Goal: Task Accomplishment & Management: Complete application form

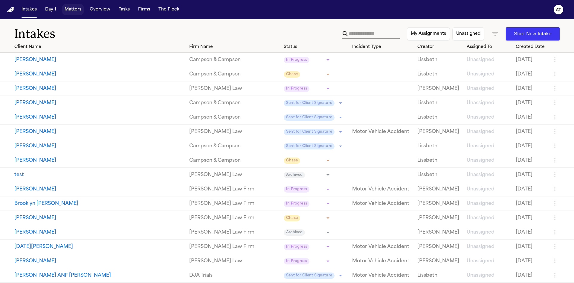
click at [65, 7] on button "Matters" at bounding box center [73, 9] width 22 height 11
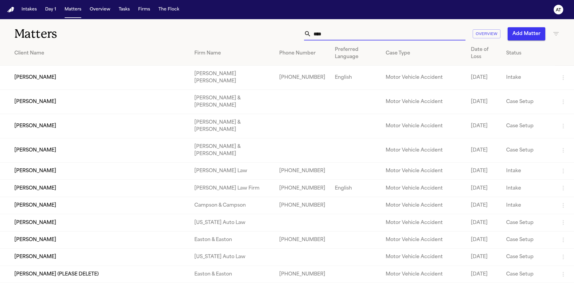
click at [302, 38] on div "**** Overview Add Matter" at bounding box center [366, 33] width 387 height 13
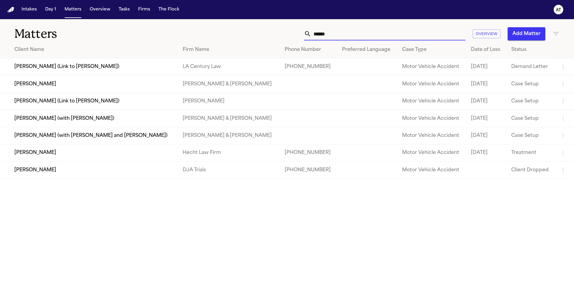
type input "*****"
click at [18, 151] on td "[PERSON_NAME]" at bounding box center [89, 152] width 178 height 17
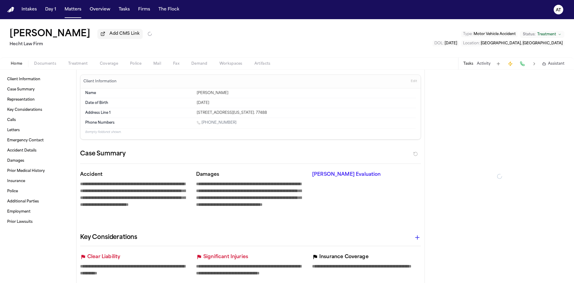
type textarea "*"
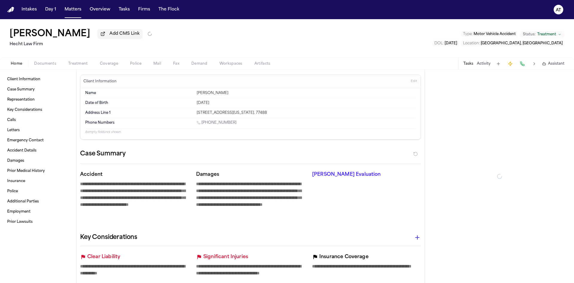
type textarea "*"
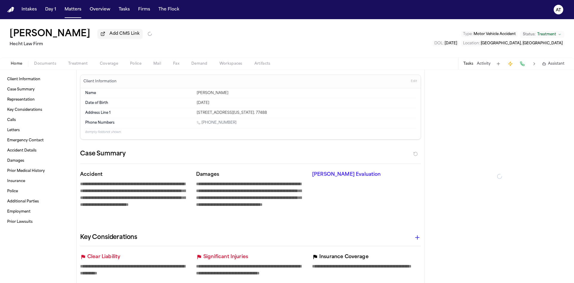
type textarea "*"
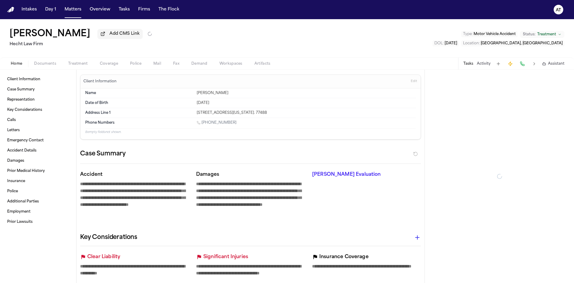
type textarea "*"
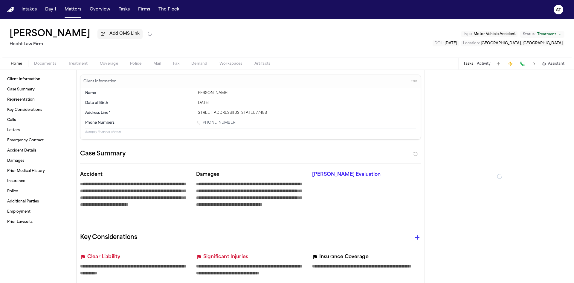
type textarea "*"
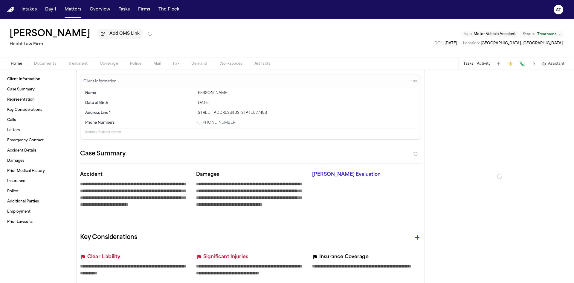
type textarea "*"
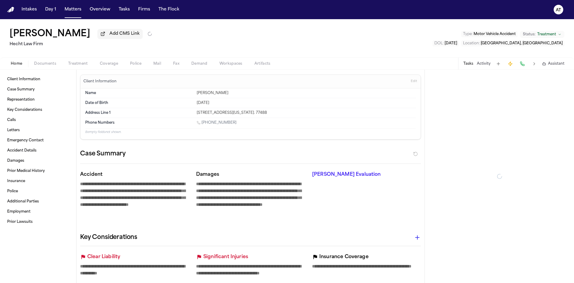
type textarea "*"
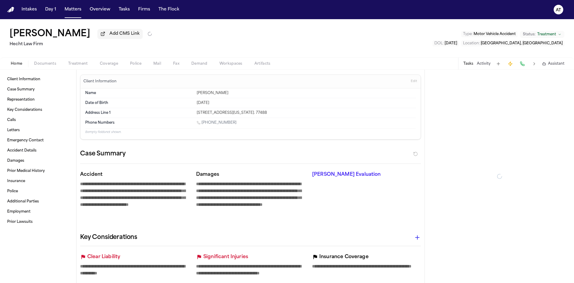
type textarea "*"
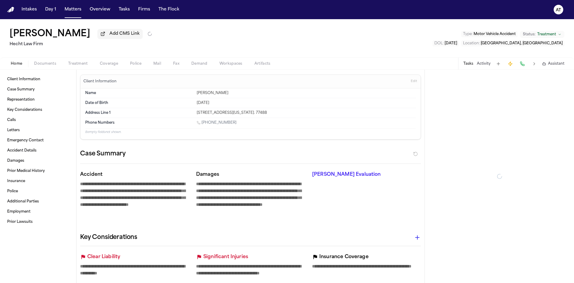
type textarea "*"
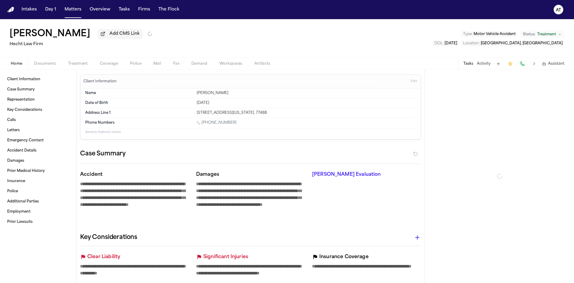
type textarea "*"
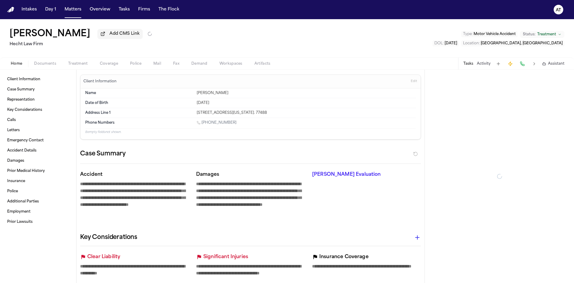
type textarea "*"
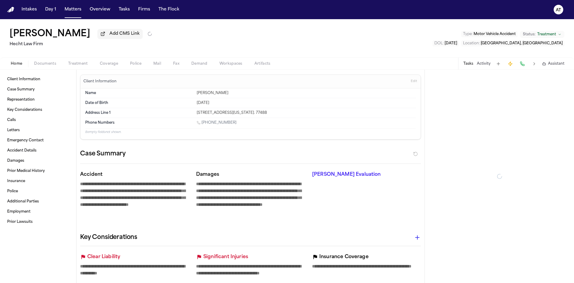
type textarea "*"
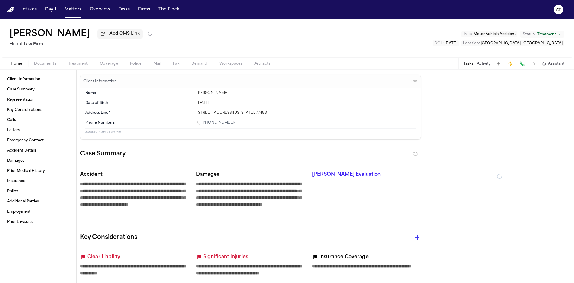
type textarea "*"
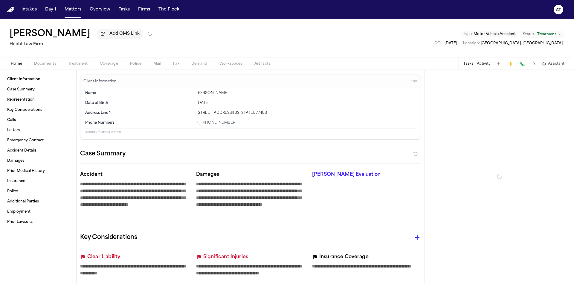
type textarea "*"
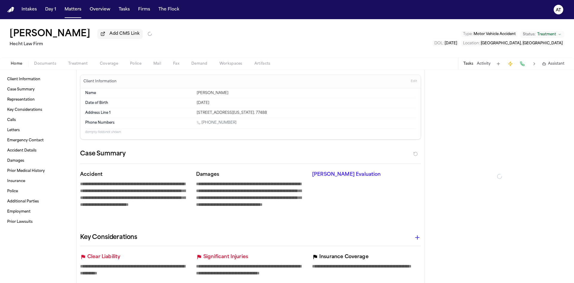
type textarea "*"
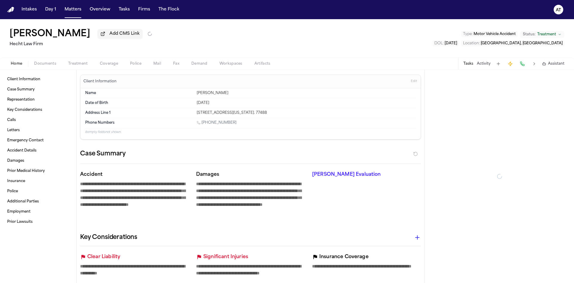
type textarea "*"
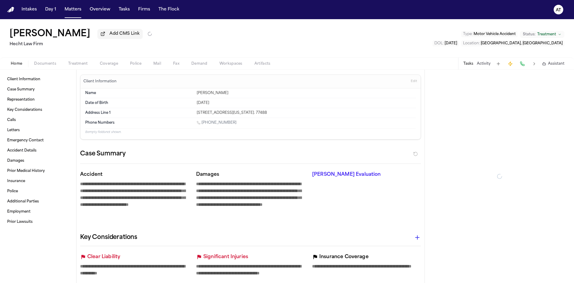
type textarea "*"
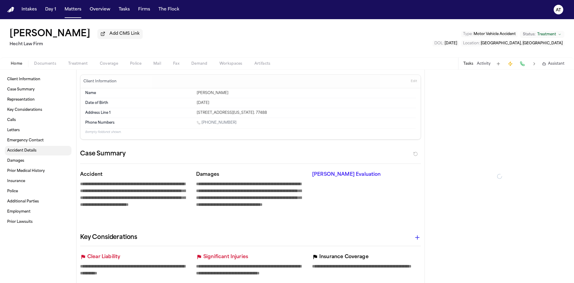
type textarea "*"
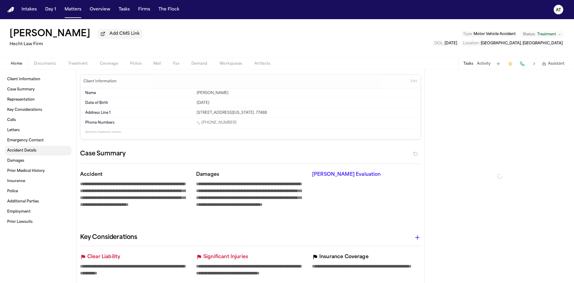
type textarea "*"
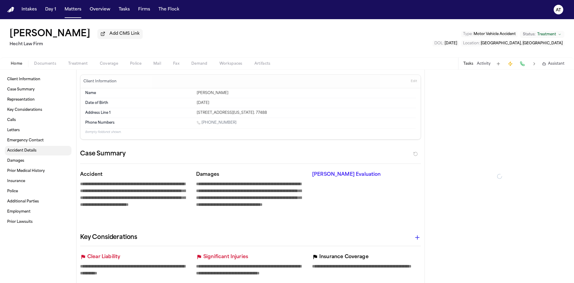
type textarea "*"
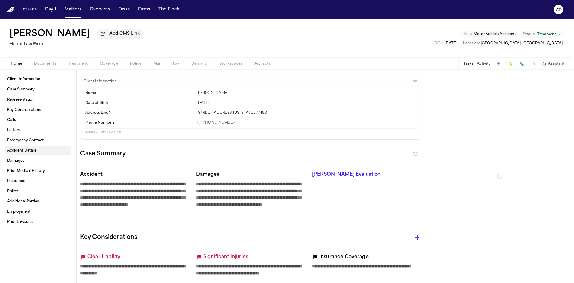
type textarea "*"
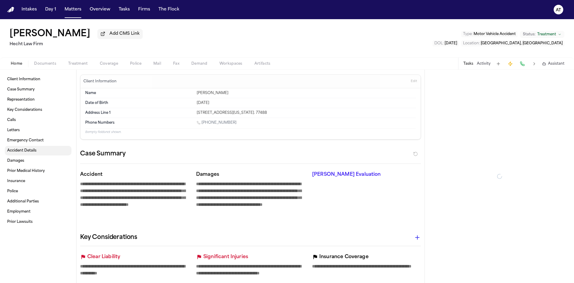
type textarea "*"
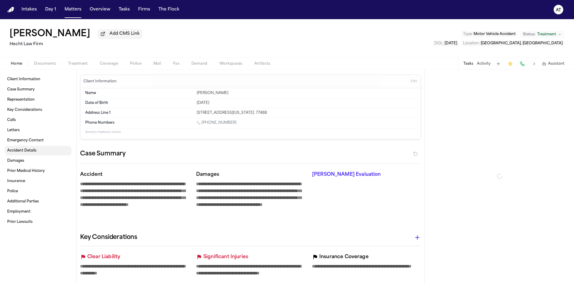
type textarea "*"
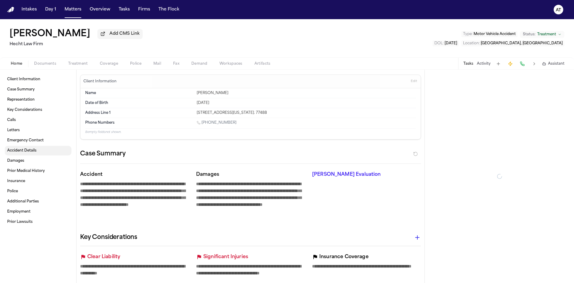
type textarea "*"
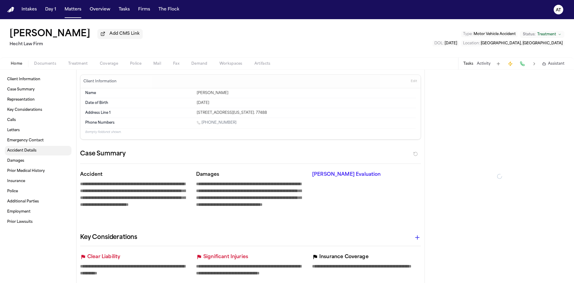
type textarea "*"
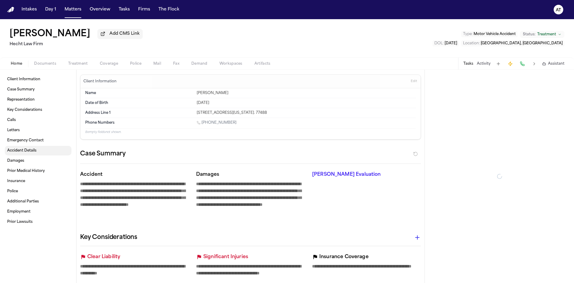
type textarea "*"
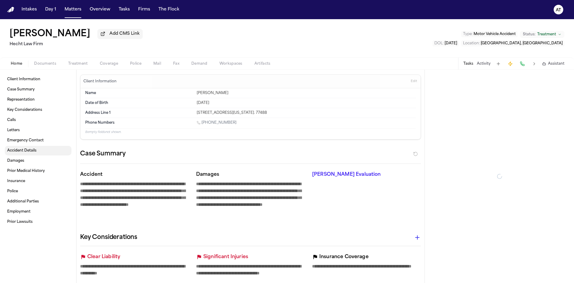
type textarea "*"
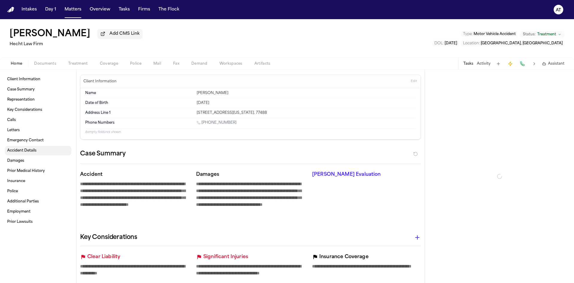
type textarea "*"
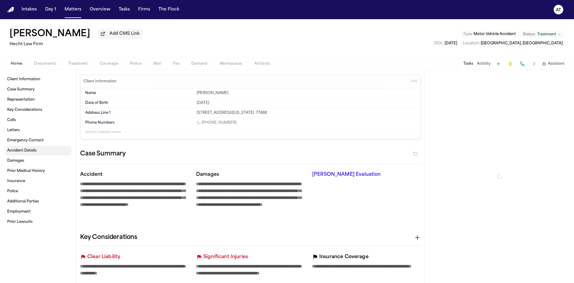
type textarea "*"
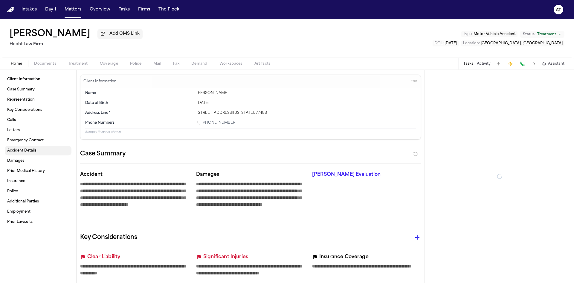
type textarea "*"
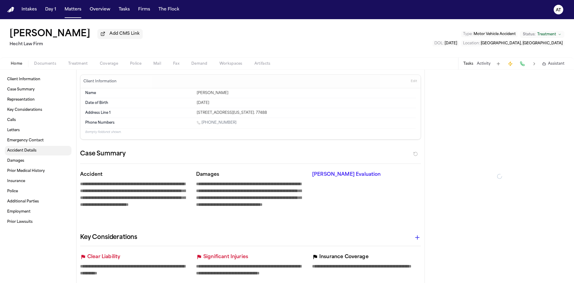
type textarea "*"
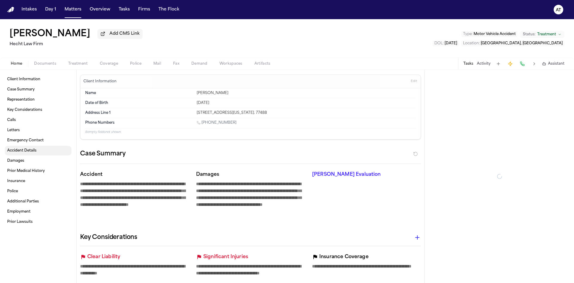
type textarea "*"
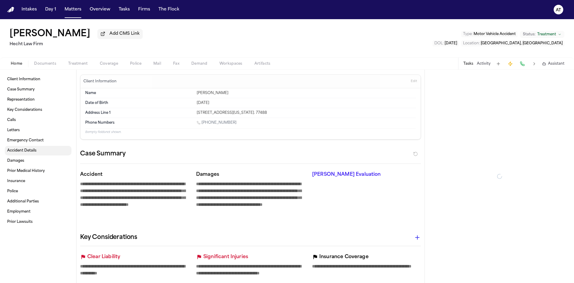
type textarea "*"
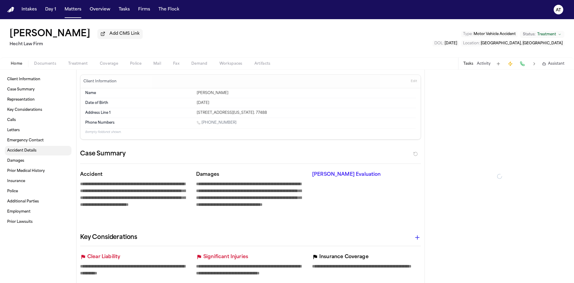
type textarea "*"
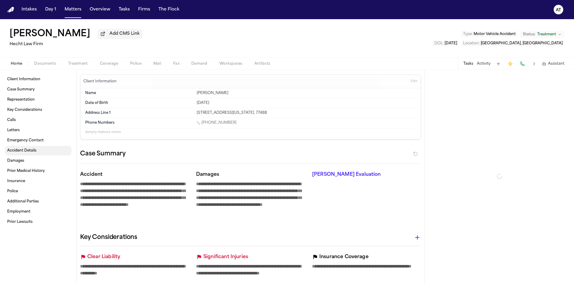
type textarea "*"
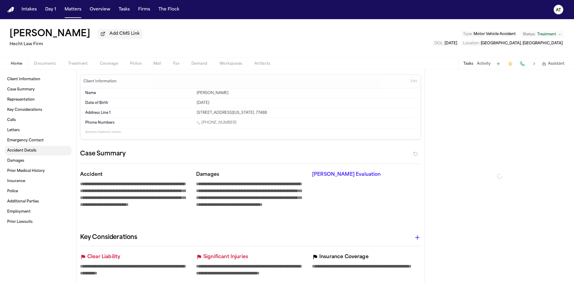
type textarea "*"
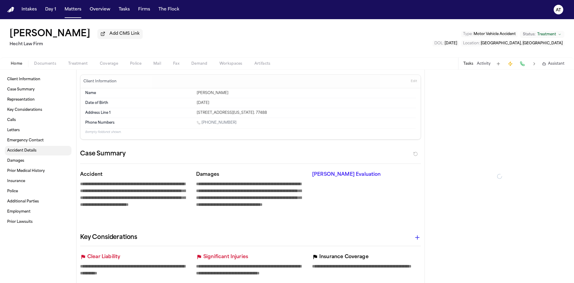
type textarea "*"
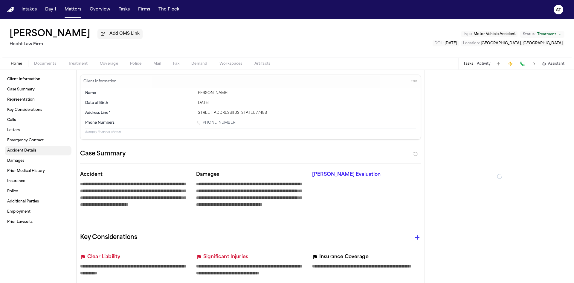
type textarea "*"
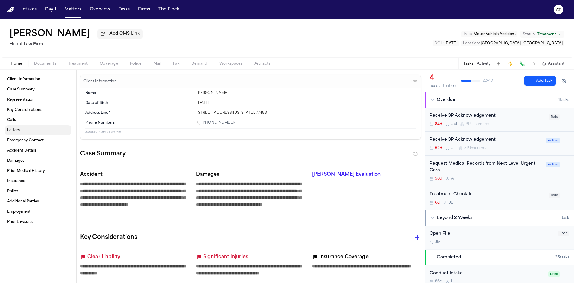
type textarea "*"
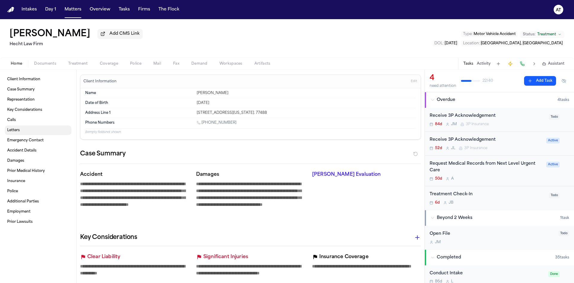
type textarea "*"
